Goal: Information Seeking & Learning: Find specific fact

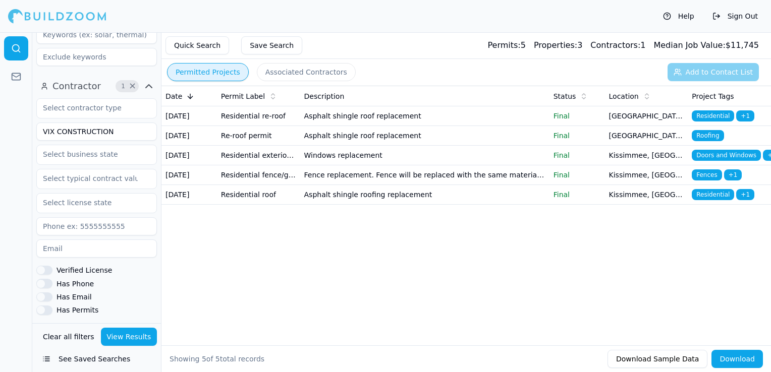
scroll to position [303, 0]
drag, startPoint x: 115, startPoint y: 130, endPoint x: 41, endPoint y: 131, distance: 73.7
click at [41, 131] on input "VIX CONSTRUCTION" at bounding box center [96, 131] width 121 height 18
type input "LAND MARKS LLC"
click at [125, 329] on button "View Results" at bounding box center [129, 337] width 57 height 18
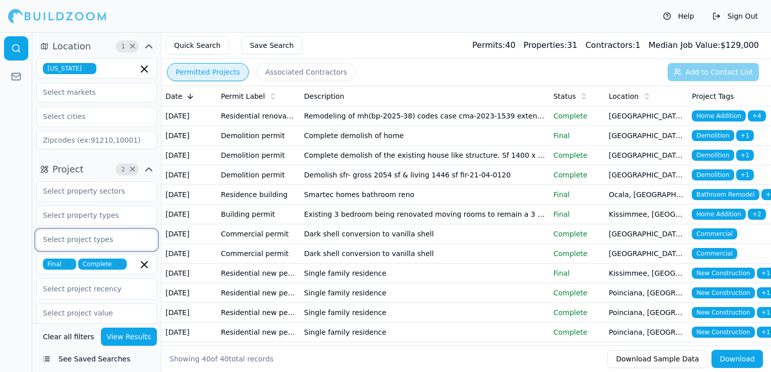
click at [66, 237] on input "text" at bounding box center [90, 240] width 107 height 18
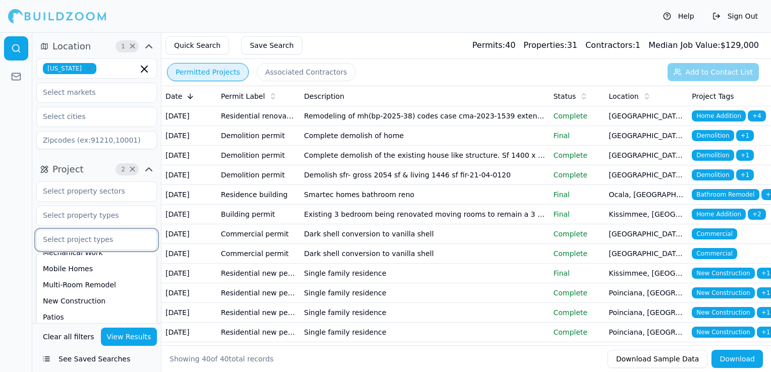
scroll to position [303, 0]
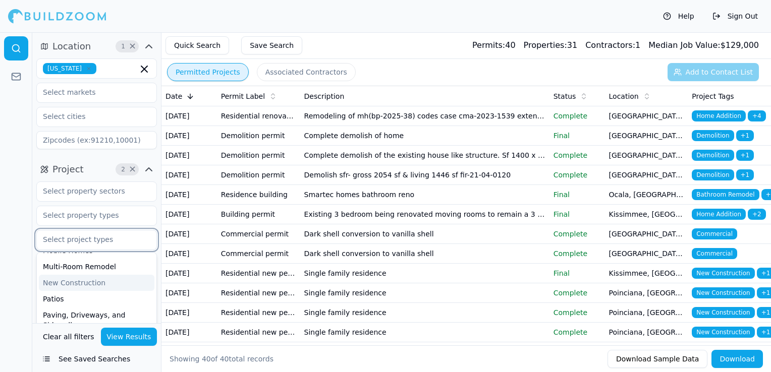
click at [93, 281] on div "New Construction" at bounding box center [97, 283] width 116 height 16
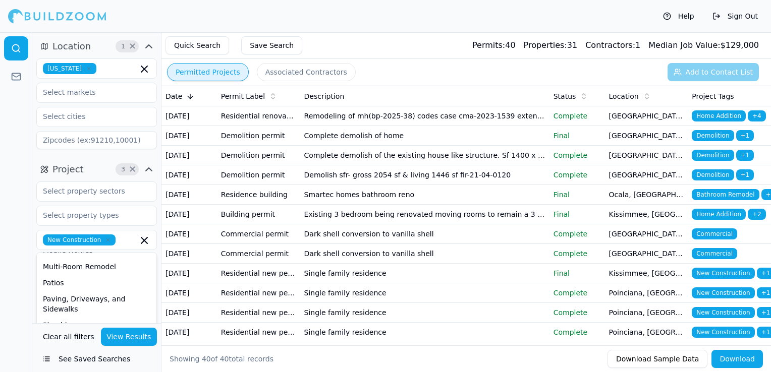
click at [135, 336] on button "View Results" at bounding box center [129, 337] width 57 height 18
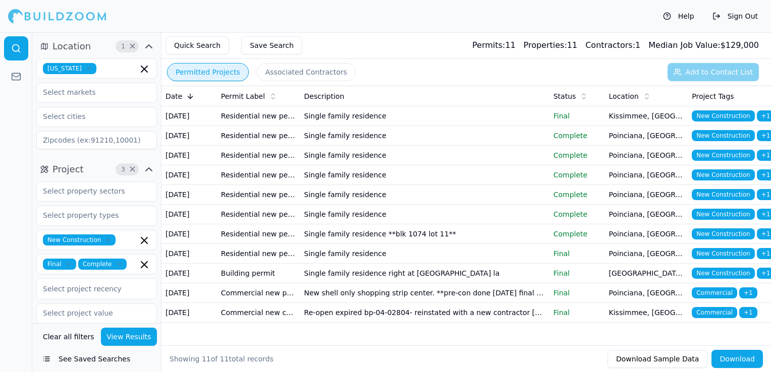
click at [440, 114] on td "Single family residence" at bounding box center [424, 116] width 249 height 20
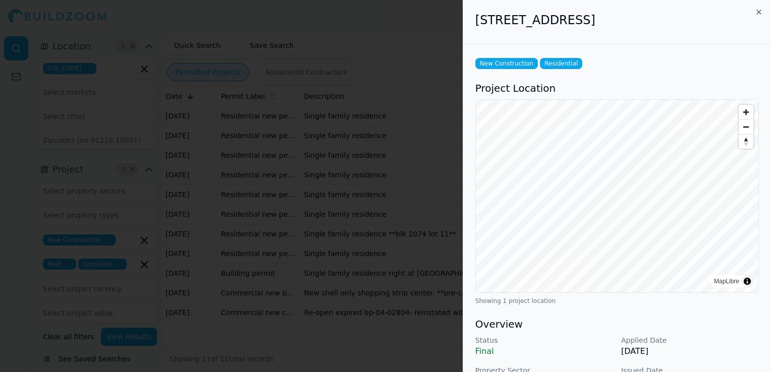
click at [366, 201] on div at bounding box center [385, 186] width 771 height 372
